Goal: Task Accomplishment & Management: Manage account settings

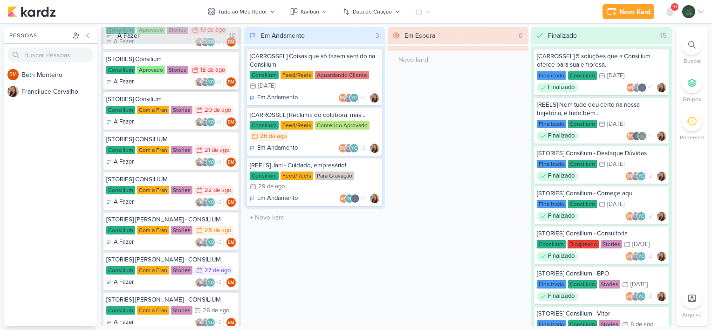
scroll to position [104, 0]
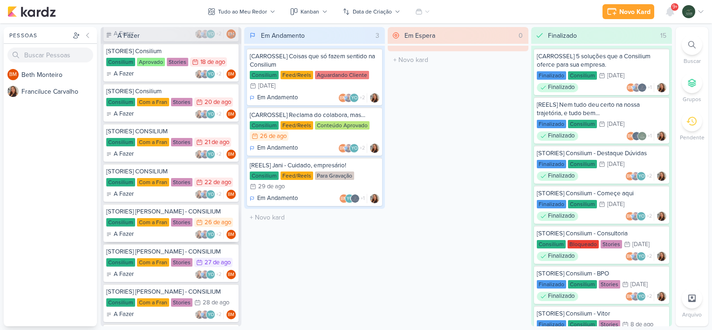
click at [149, 234] on div "A Fazer YO +2 BM" at bounding box center [171, 234] width 130 height 9
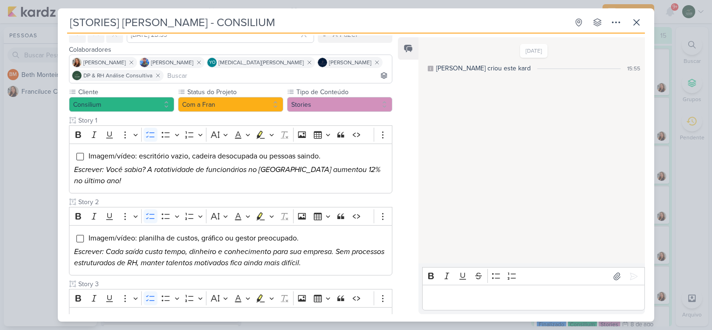
scroll to position [49, 0]
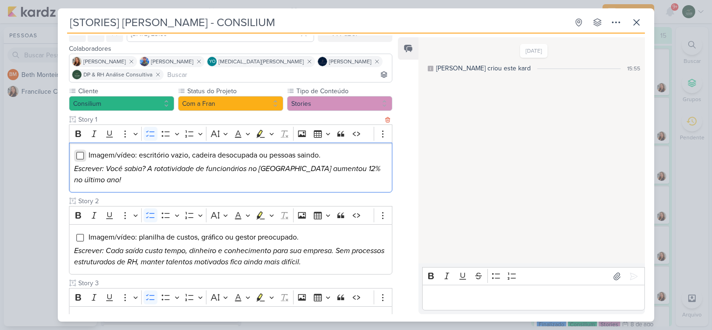
click at [78, 155] on input "Editor editing area: main" at bounding box center [79, 155] width 7 height 7
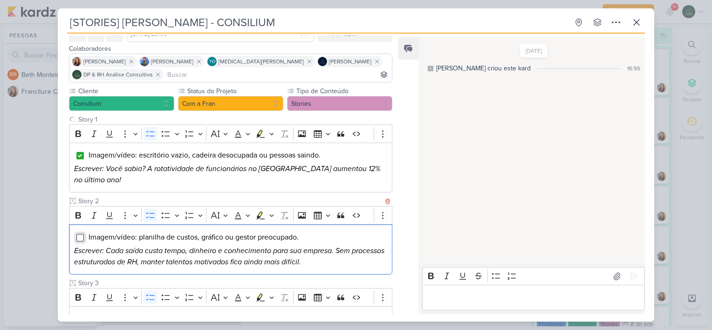
click at [78, 234] on input "Editor editing area: main" at bounding box center [79, 237] width 7 height 7
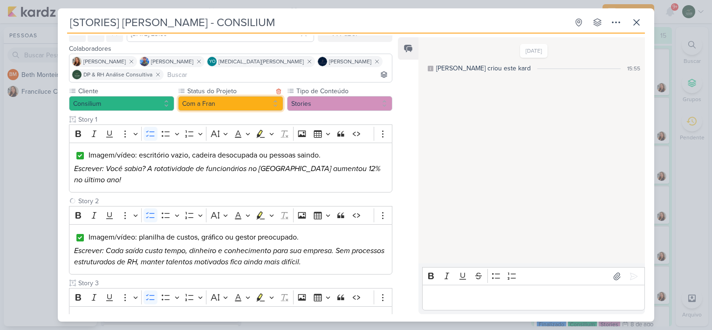
click at [242, 102] on button "Com a Fran" at bounding box center [230, 103] width 105 height 15
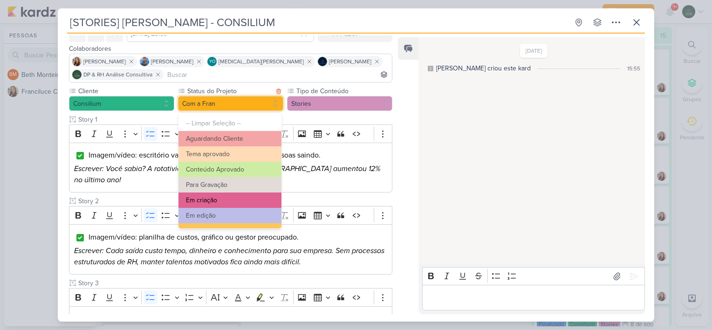
scroll to position [105, 0]
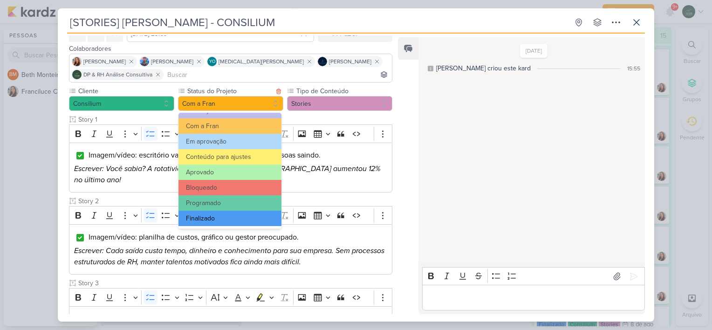
click at [229, 217] on button "Finalizado" at bounding box center [229, 218] width 103 height 15
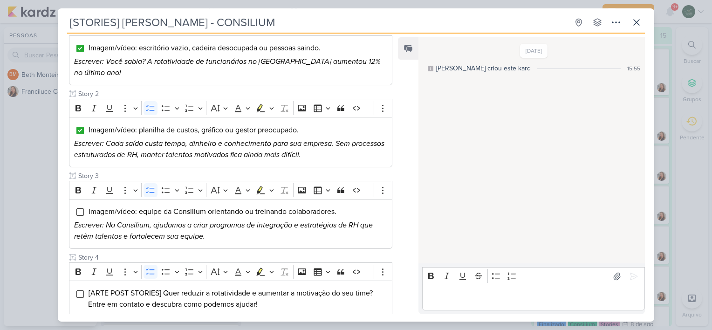
scroll to position [158, 0]
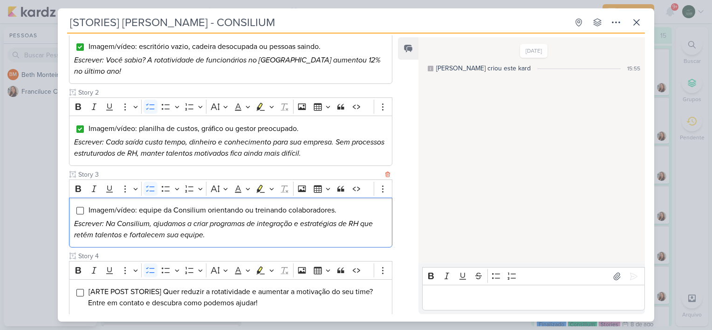
click at [73, 198] on div "Imagem/vídeo: equipe da Consilium orientando ou treinando colaboradores. Escrev…" at bounding box center [230, 223] width 323 height 50
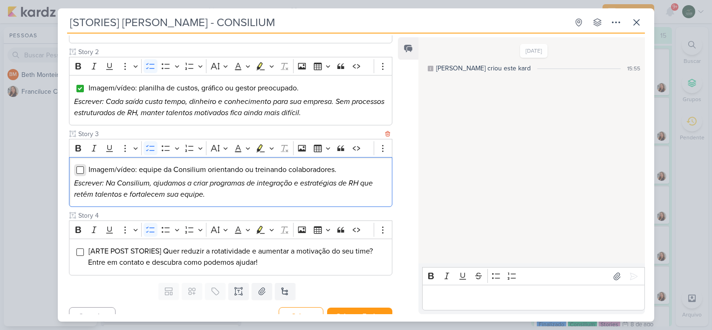
click at [78, 166] on input "Editor editing area: main" at bounding box center [79, 169] width 7 height 7
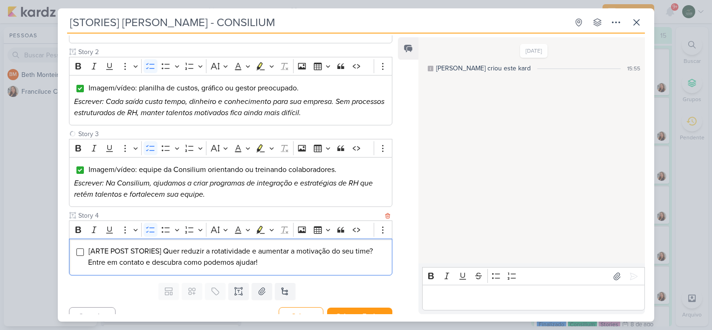
click at [76, 244] on div "[ARTE POST STORIES] Quer reduzir a rotatividade e aumentar a motivação do seu t…" at bounding box center [230, 257] width 323 height 37
click at [79, 244] on div "[ARTE POST STORIES] Quer reduzir a rotatividade e aumentar a motivação do seu t…" at bounding box center [230, 257] width 323 height 37
click at [79, 248] on input "Editor editing area: main" at bounding box center [79, 251] width 7 height 7
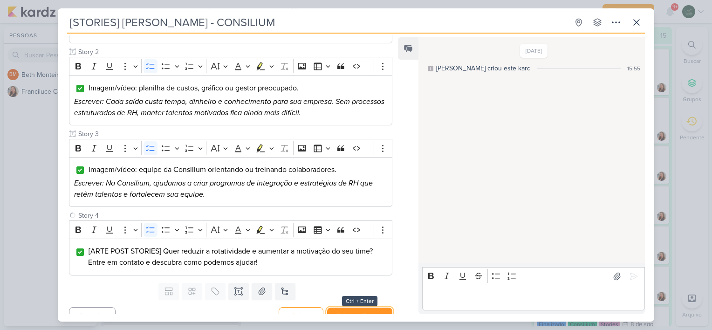
click at [356, 308] on button "Salvar e Fechar" at bounding box center [359, 316] width 65 height 17
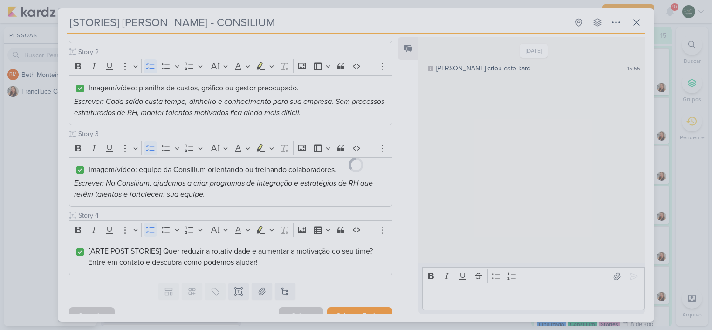
scroll to position [198, 0]
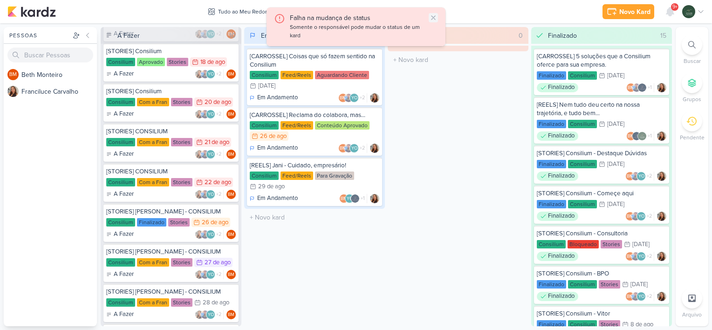
click at [433, 15] on icon at bounding box center [433, 17] width 7 height 7
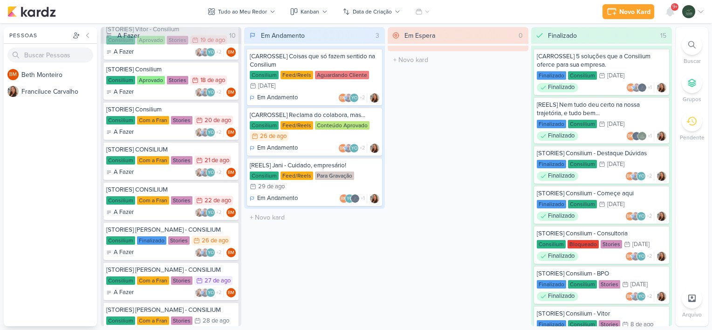
scroll to position [87, 0]
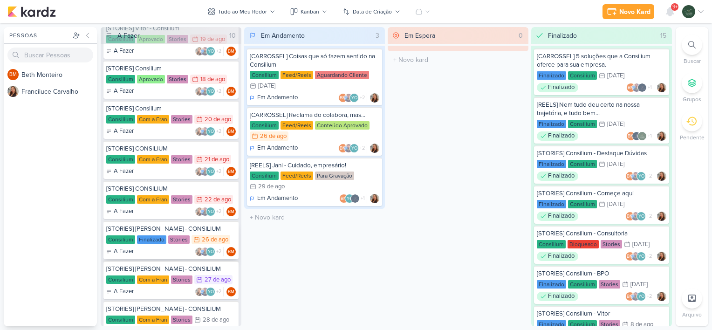
click at [164, 251] on div "A Fazer YO +2 BM" at bounding box center [171, 251] width 130 height 9
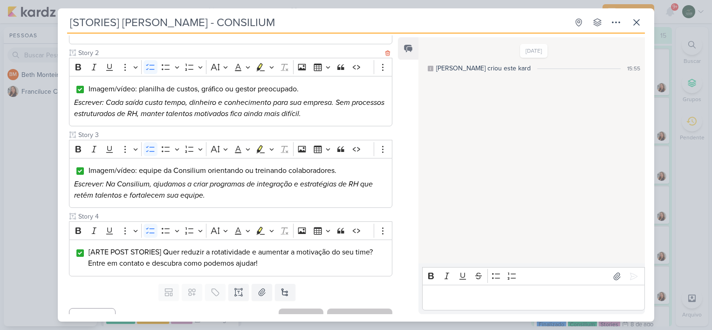
scroll to position [0, 0]
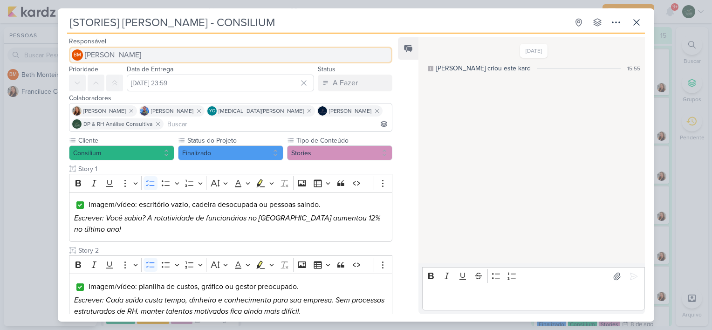
click at [134, 52] on button "BM [GEOGRAPHIC_DATA]" at bounding box center [230, 55] width 323 height 17
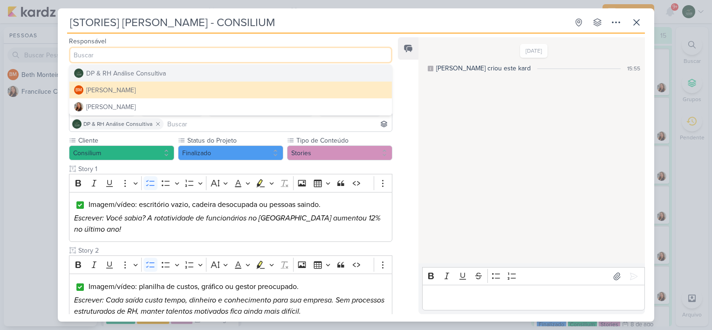
click at [129, 73] on div "DP & RH Análise Consultiva" at bounding box center [126, 73] width 80 height 10
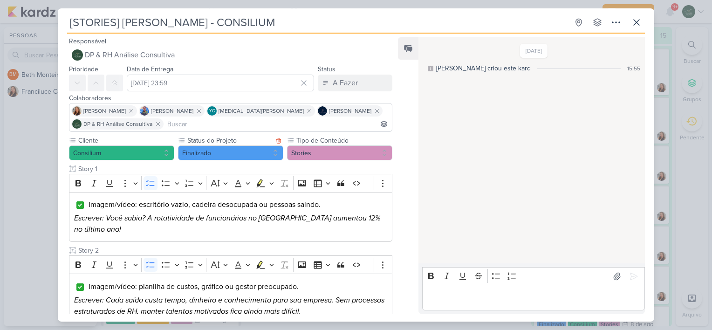
scroll to position [198, 0]
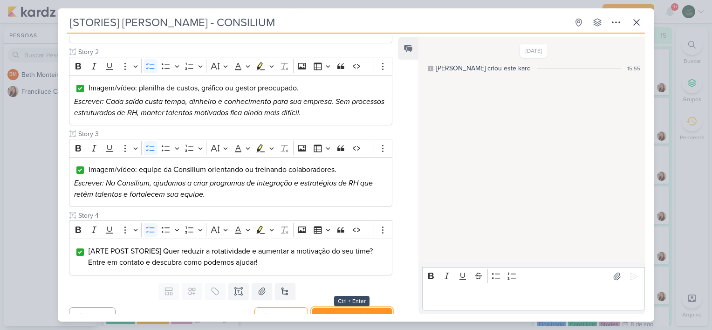
click at [343, 308] on button "Redesignar e Fechar" at bounding box center [352, 316] width 81 height 17
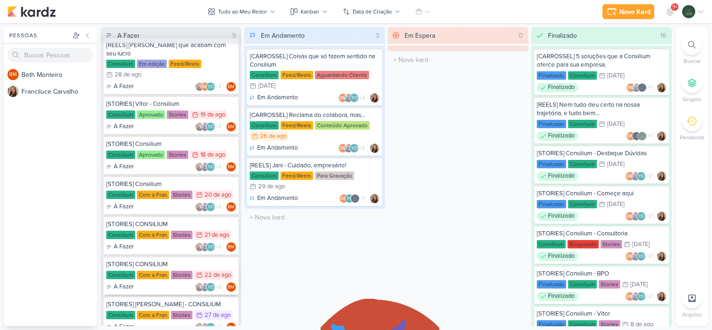
scroll to position [0, 0]
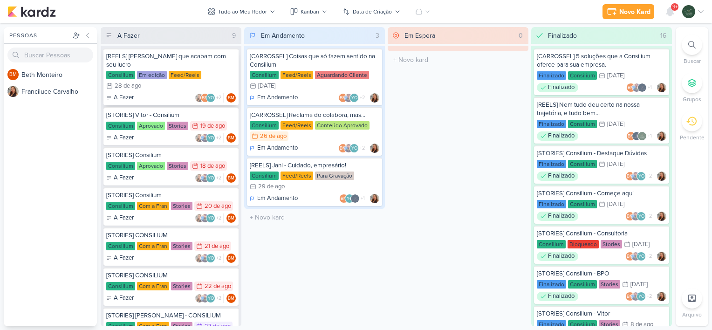
click at [217, 75] on div "Consilium Em edição Feed/Reels 28/8 [DATE]" at bounding box center [171, 81] width 130 height 21
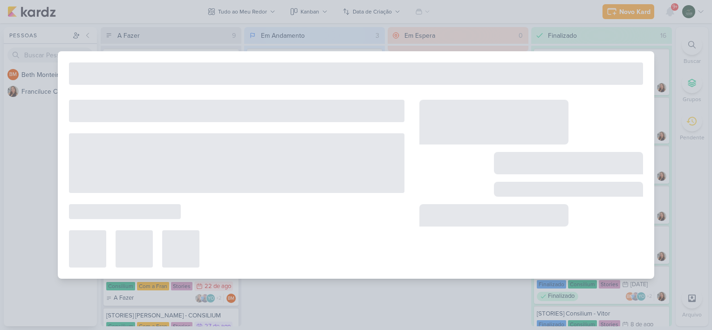
type input "[REELS] [PERSON_NAME] que acabam com seu lucro"
type input "[DATE] 23:59"
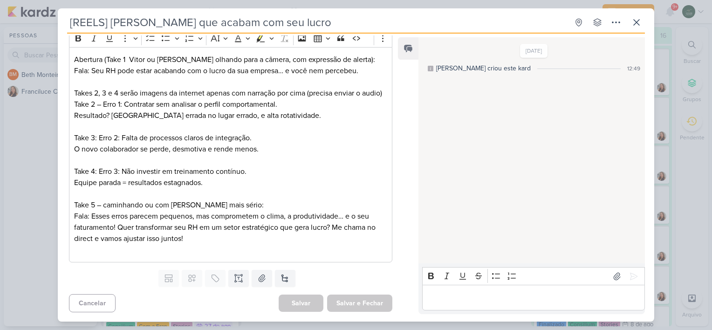
scroll to position [155, 0]
click at [637, 17] on icon at bounding box center [636, 22] width 11 height 11
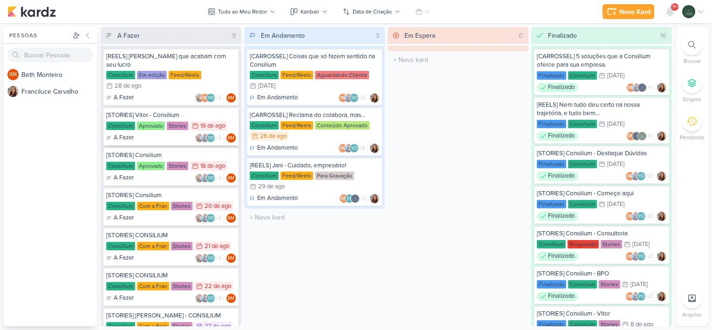
click at [173, 142] on div "A Fazer YO +2 BM" at bounding box center [171, 137] width 130 height 9
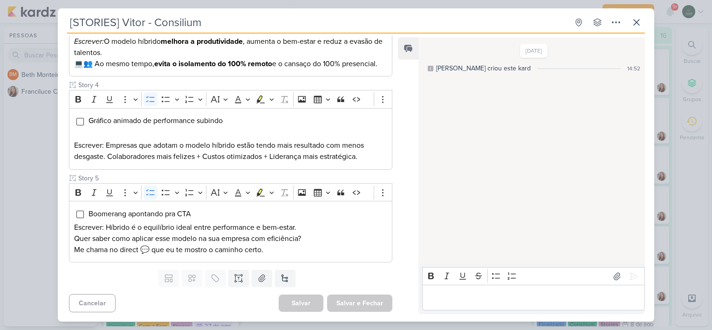
scroll to position [0, 0]
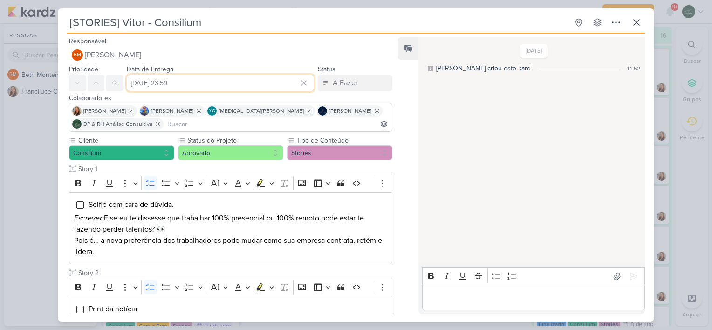
click at [274, 75] on input "[DATE] 23:59" at bounding box center [220, 83] width 187 height 17
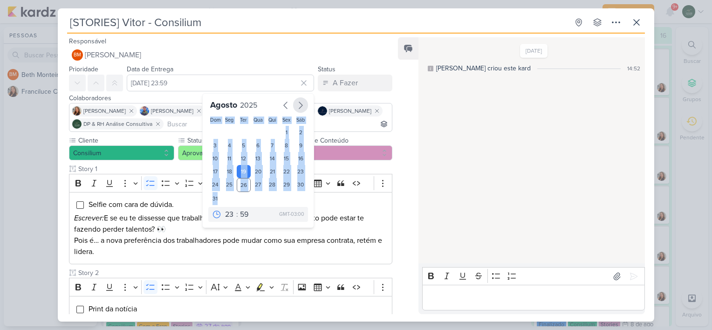
drag, startPoint x: 222, startPoint y: 198, endPoint x: 295, endPoint y: 108, distance: 115.9
click at [295, 108] on div "[DATE] Dom Seg Ter Qua Qui Sex Sáb 1 2 3 4 5 6 7 8 9 10 11 12 13 14 15 16 17 18…" at bounding box center [258, 160] width 112 height 135
click at [295, 108] on icon "button" at bounding box center [300, 105] width 11 height 11
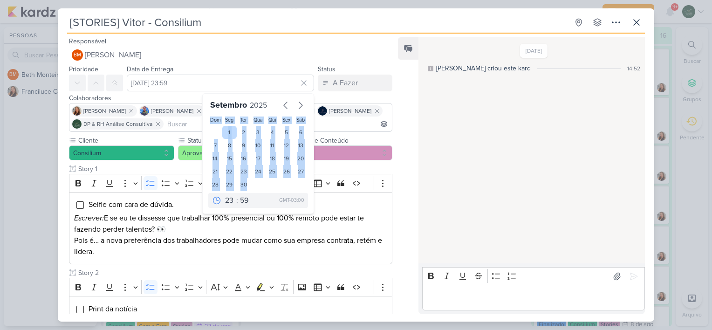
click at [226, 134] on div "1" at bounding box center [229, 132] width 14 height 13
type input "1 de setembro de 2025 às 23:59"
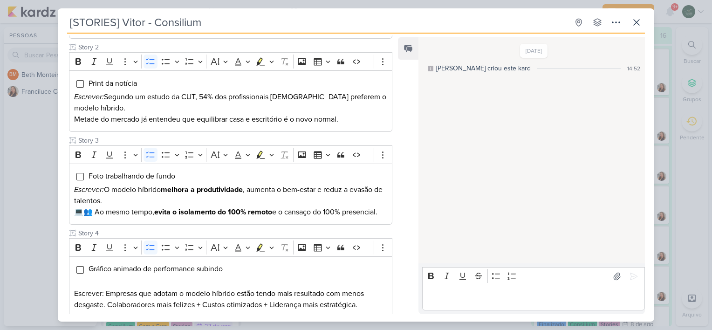
scroll to position [383, 0]
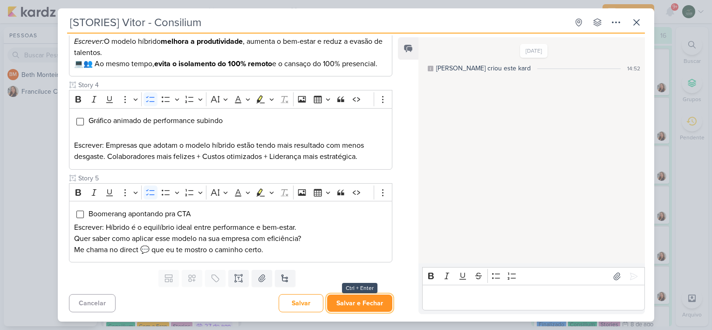
click at [341, 300] on button "Salvar e Fechar" at bounding box center [359, 302] width 65 height 17
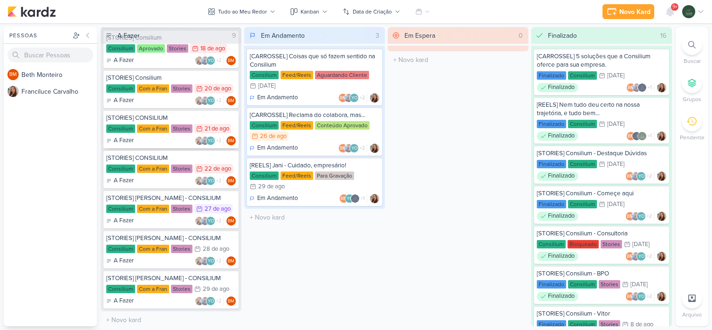
scroll to position [0, 0]
